Goal: Task Accomplishment & Management: Use online tool/utility

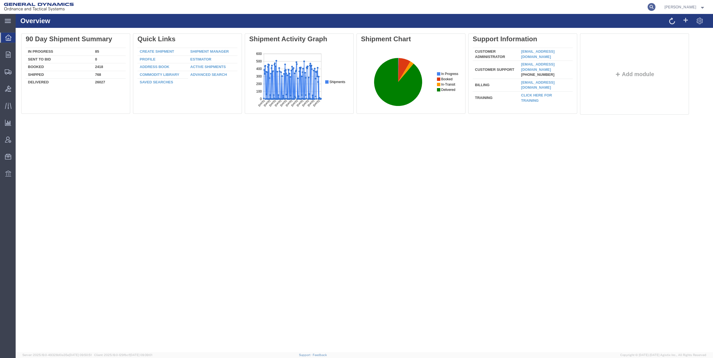
click at [651, 8] on icon at bounding box center [651, 7] width 8 height 8
paste input "56848088"
type input "56848088"
click at [653, 8] on icon at bounding box center [651, 7] width 8 height 8
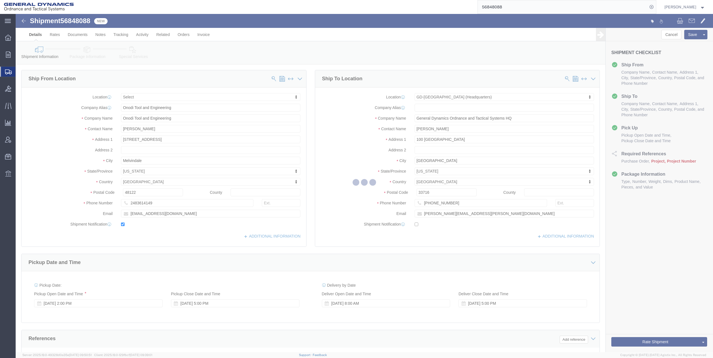
select select
select select "307"
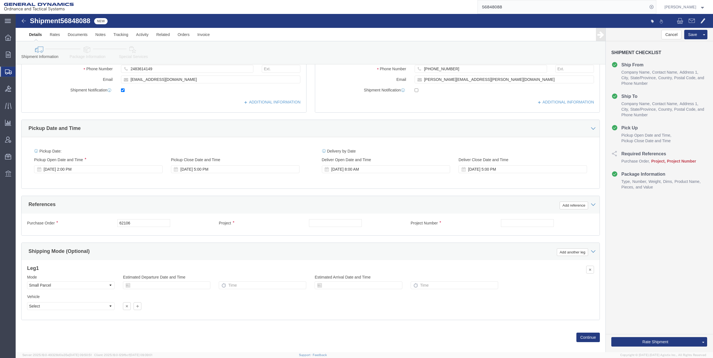
scroll to position [141, 0]
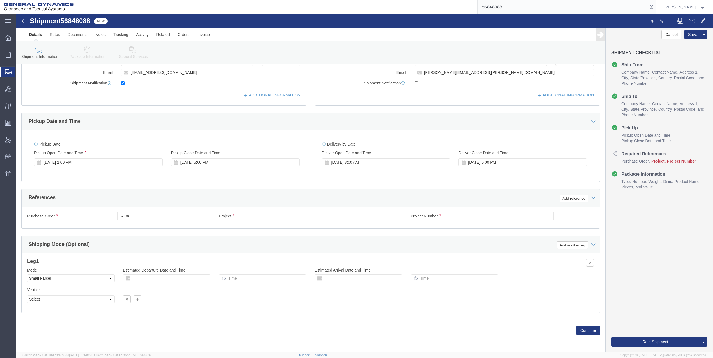
click input "text"
type input "NA"
click input "text"
type input "NA"
click label "Estimated Arrival Date and Time"
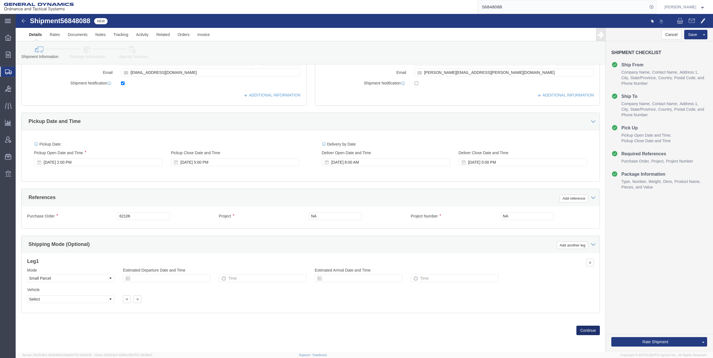
click button "Continue"
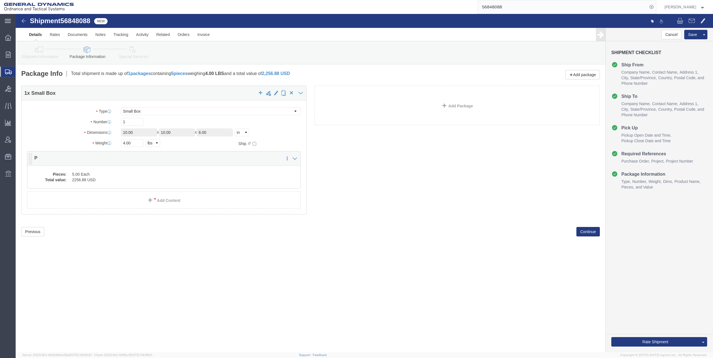
click dd "5.00 Each"
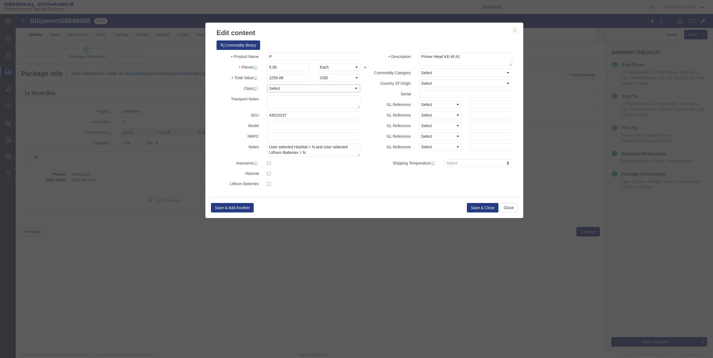
click select "Select 50 55 60 65 70 85 92.5 100 125 175 250 300 400"
select select "70"
click select "Select 50 55 60 65 70 85 92.5 100 125 175 250 300 400"
click button "Save & Close"
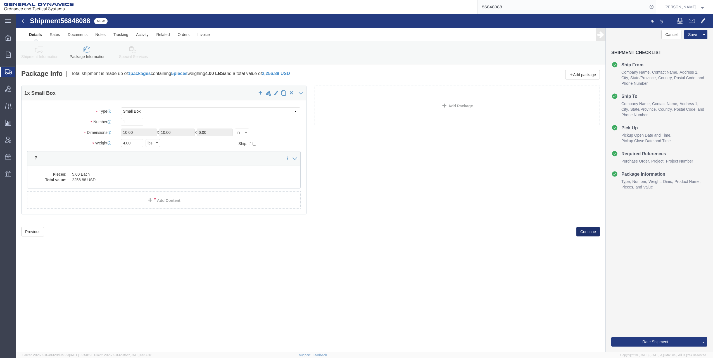
click button "Continue"
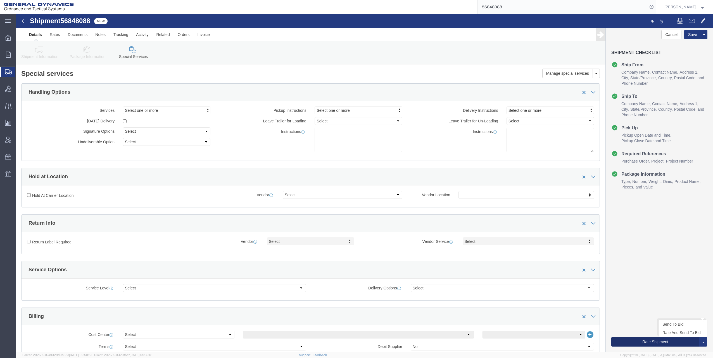
click button "Rate Shipment"
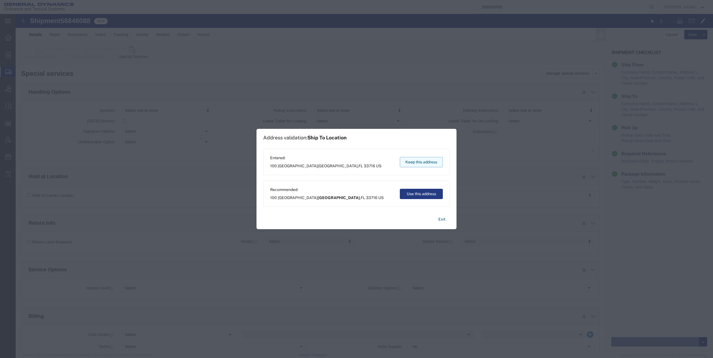
click at [420, 163] on button "Keep this address" at bounding box center [421, 162] width 43 height 10
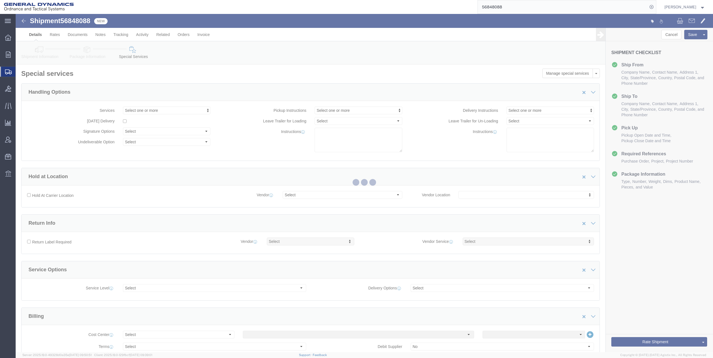
select select
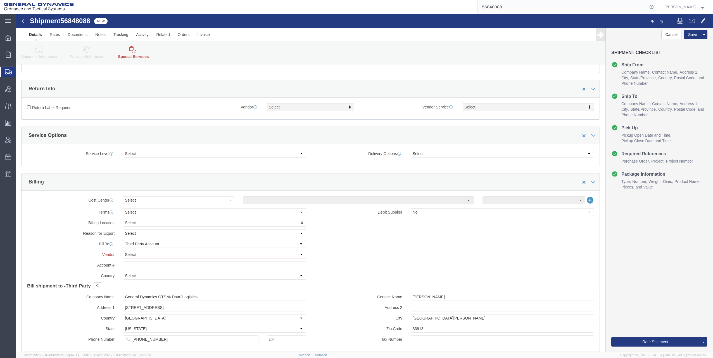
scroll to position [195, 0]
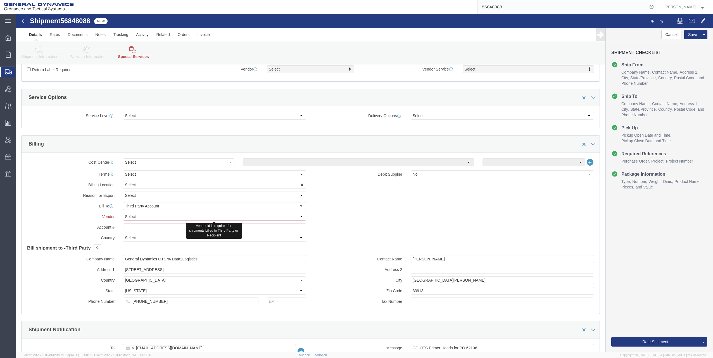
click select "Select DHL FedEx Express UPS"
select select "FedEx Express"
click select "Select DHL FedEx Express UPS"
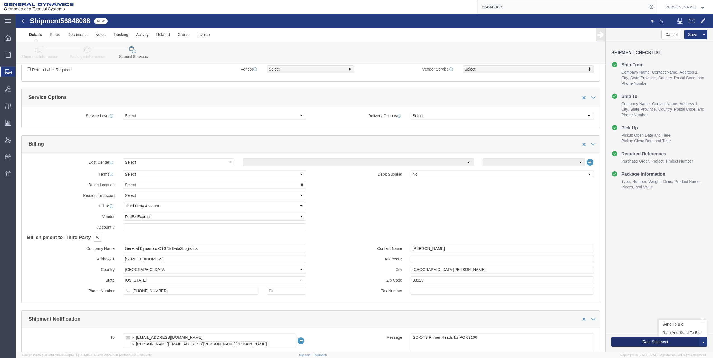
click button "Rate Shipment"
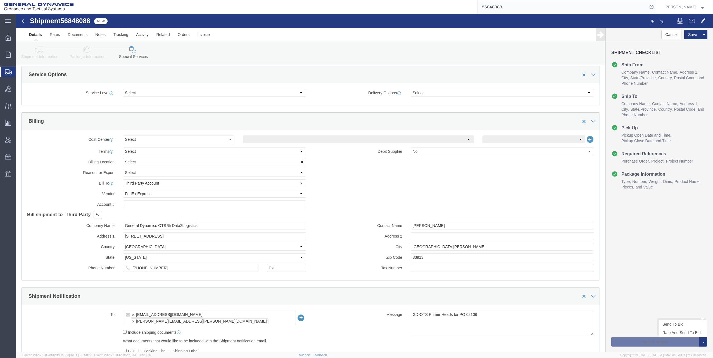
scroll to position [173, 0]
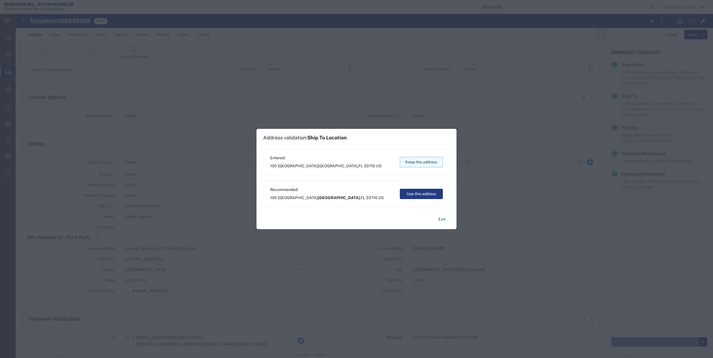
click at [425, 162] on button "Keep this address" at bounding box center [421, 162] width 43 height 10
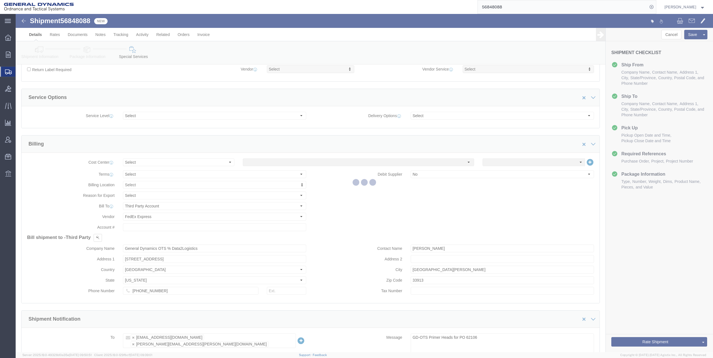
scroll to position [0, 0]
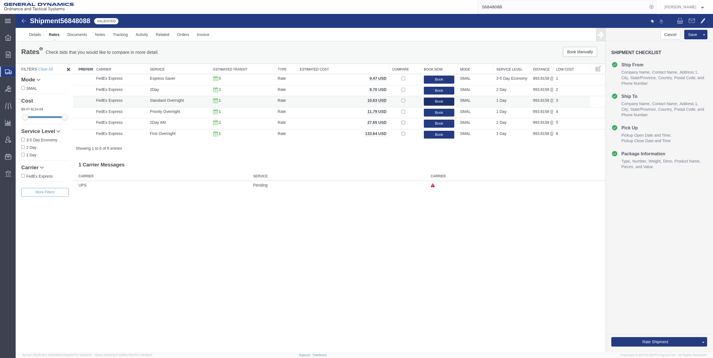
click at [433, 101] on button "Book" at bounding box center [439, 102] width 31 height 8
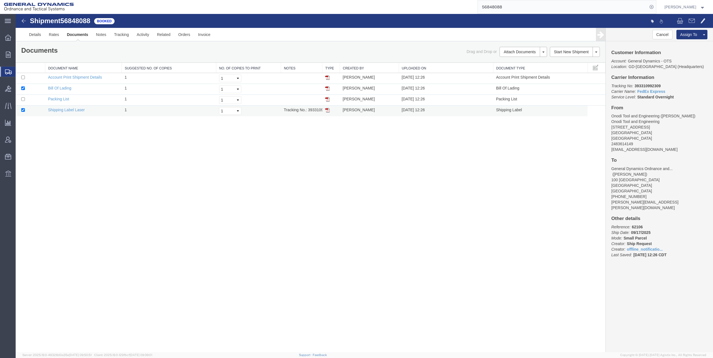
click at [328, 111] on img at bounding box center [327, 110] width 4 height 4
click at [34, 34] on link "Details" at bounding box center [35, 34] width 20 height 13
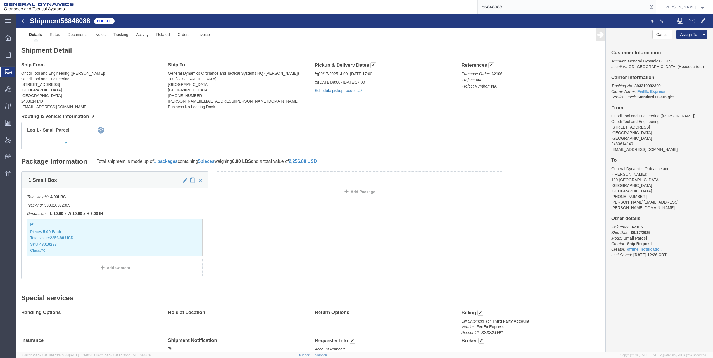
click link "Schedule pickup request"
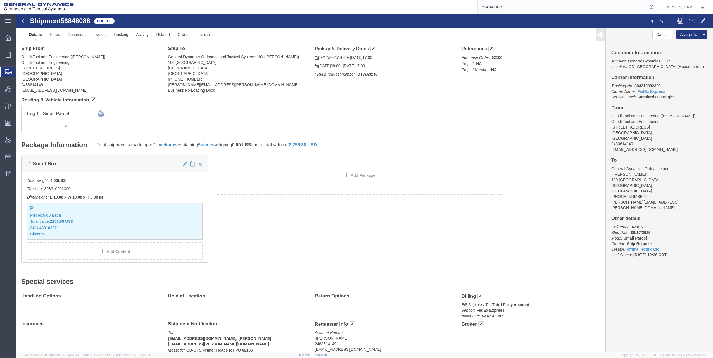
scroll to position [28, 0]
